Goal: Transaction & Acquisition: Obtain resource

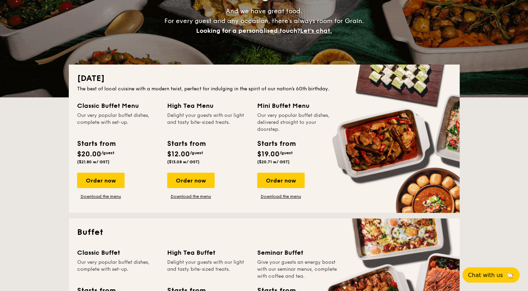
scroll to position [105, 0]
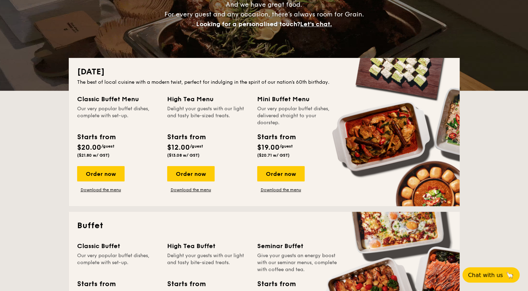
click at [283, 145] on span "/guest" at bounding box center [286, 146] width 13 height 5
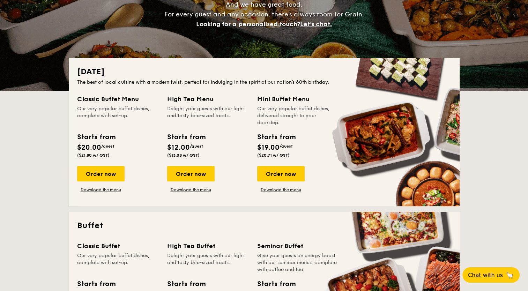
drag, startPoint x: 288, startPoint y: 177, endPoint x: 379, endPoint y: 210, distance: 97.5
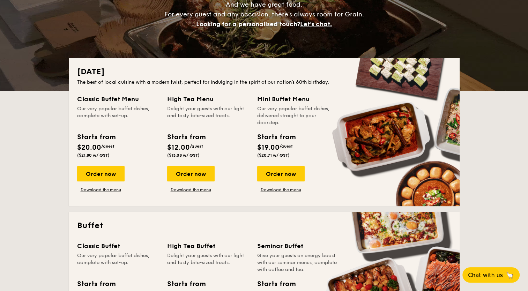
click at [288, 177] on div "Order now" at bounding box center [280, 173] width 47 height 15
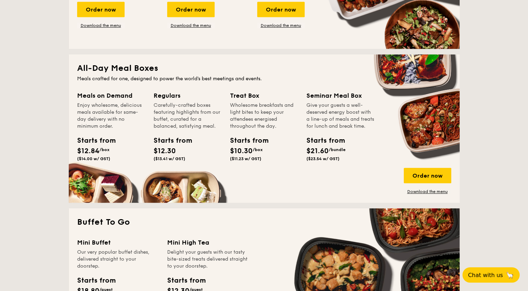
scroll to position [524, 0]
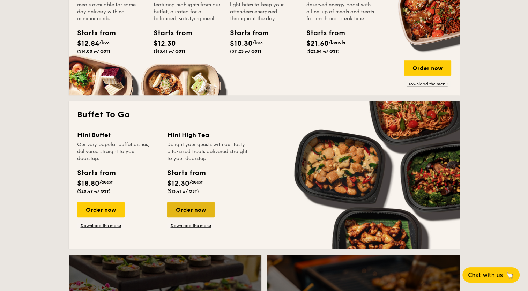
click at [174, 205] on div "Order now" at bounding box center [190, 209] width 47 height 15
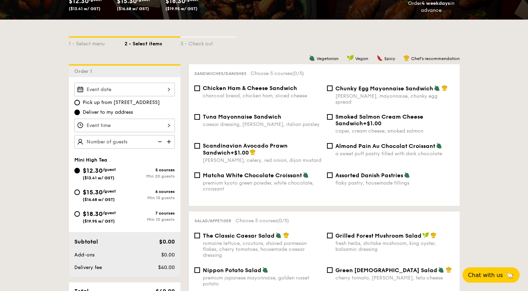
scroll to position [140, 0]
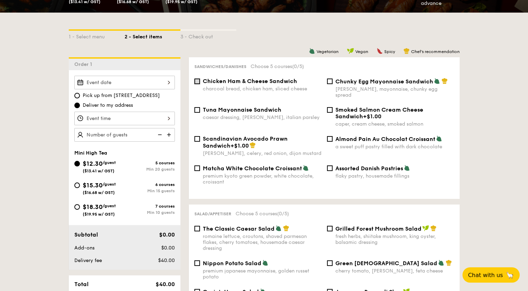
click at [197, 82] on input "Chicken Ham & Cheese Sandwich charcoal bread, chicken ham, sliced cheese" at bounding box center [197, 82] width 6 height 6
checkbox input "true"
click at [198, 108] on div "Tuna Mayonnaise Sandwich caesar dressing, gherkin, italian parsley" at bounding box center [258, 113] width 133 height 14
click at [195, 107] on input "Tuna Mayonnaise Sandwich caesar dressing, gherkin, italian parsley" at bounding box center [197, 110] width 6 height 6
checkbox input "true"
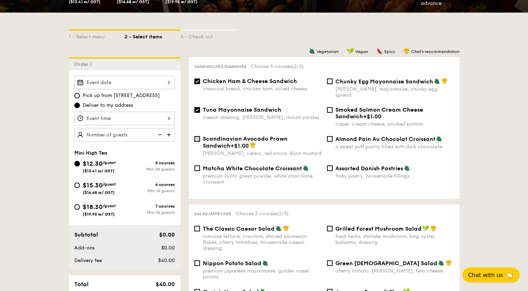
click at [198, 136] on input "Scandinavian Avocado Prawn Sandwich +$1.00 dill, celery, red onion, dijon musta…" at bounding box center [197, 139] width 6 height 6
checkbox input "true"
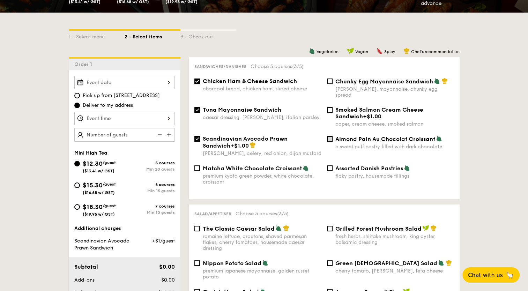
click at [331, 136] on input "Almond Pain Au Chocolat Croissant a sweet puff pastry filled with dark chocolate" at bounding box center [330, 139] width 6 height 6
checkbox input "true"
click at [332, 165] on input "Assorted Danish Pastries flaky pastry, housemade fillings" at bounding box center [330, 168] width 6 height 6
checkbox input "true"
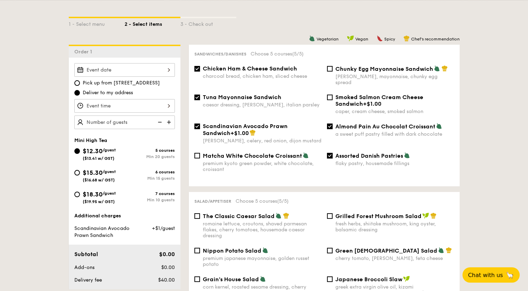
scroll to position [105, 0]
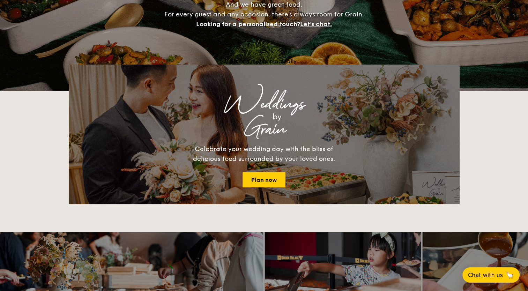
scroll to position [1286, 0]
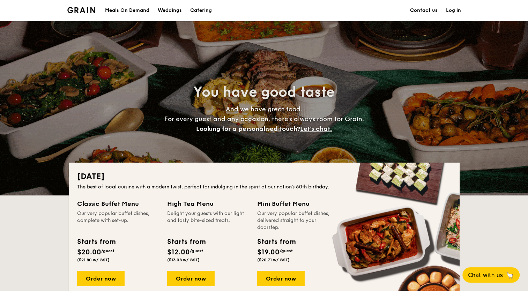
click at [200, 8] on h1 "Catering" at bounding box center [201, 10] width 22 height 21
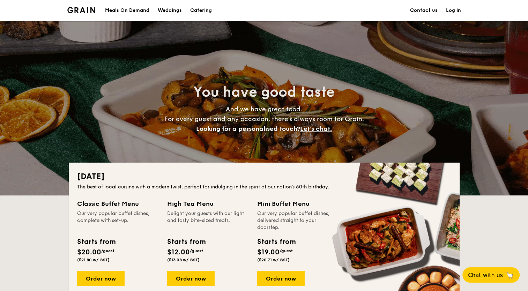
click at [201, 10] on h1 "Catering" at bounding box center [201, 10] width 22 height 21
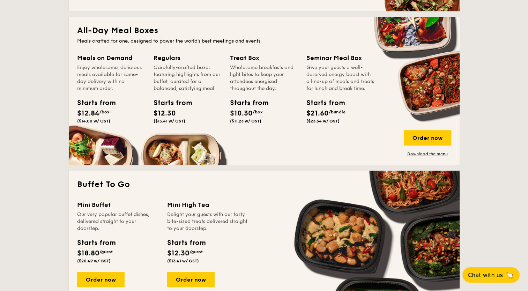
scroll to position [628, 0]
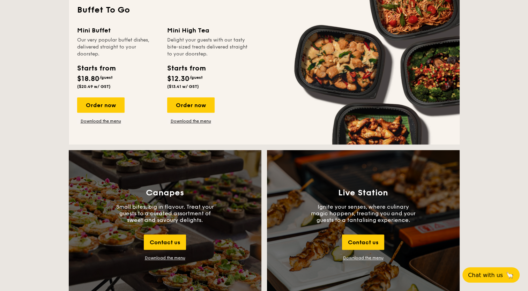
click at [363, 256] on link "Download the menu" at bounding box center [363, 258] width 40 height 5
